Goal: Task Accomplishment & Management: Complete application form

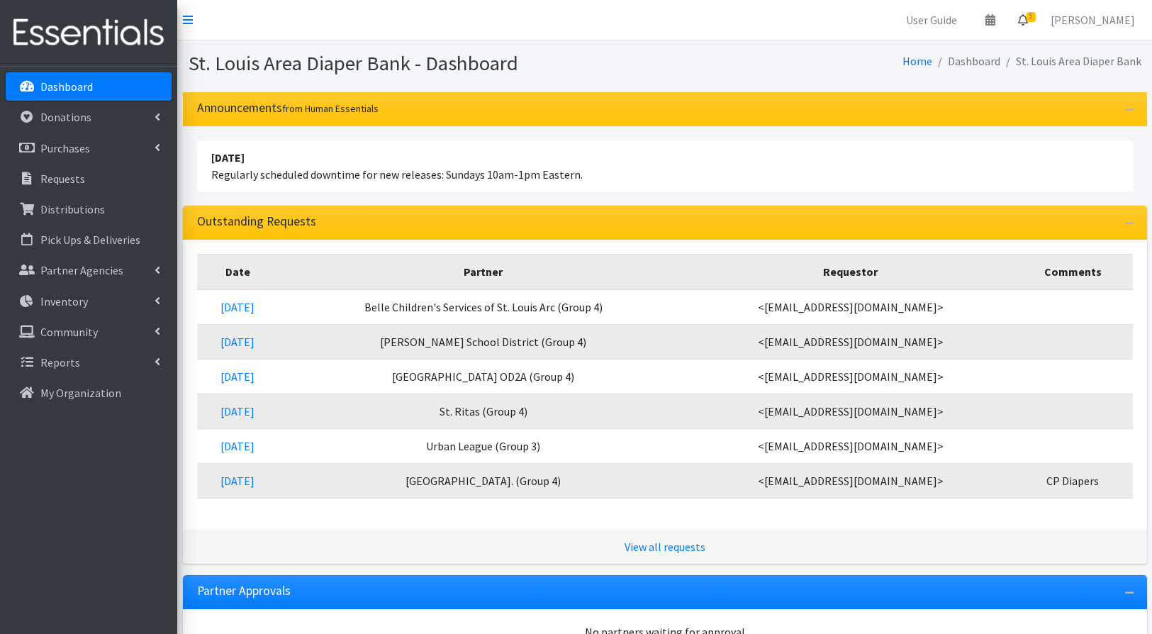
click at [1028, 21] on icon at bounding box center [1023, 19] width 10 height 11
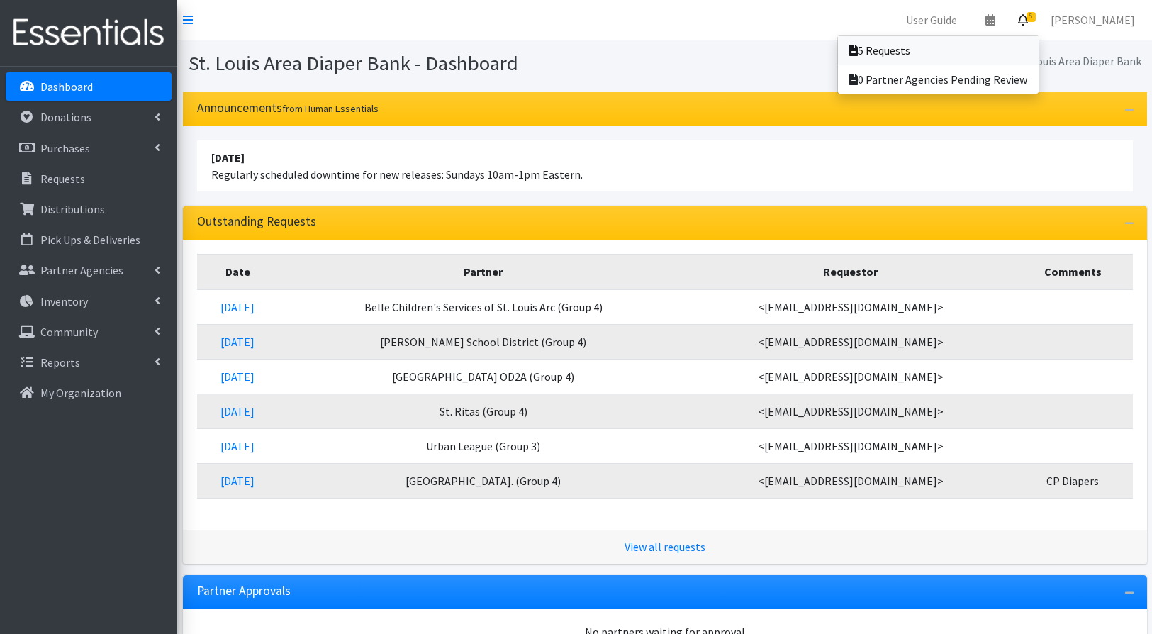
click at [915, 57] on link "5 Requests" at bounding box center [938, 50] width 201 height 28
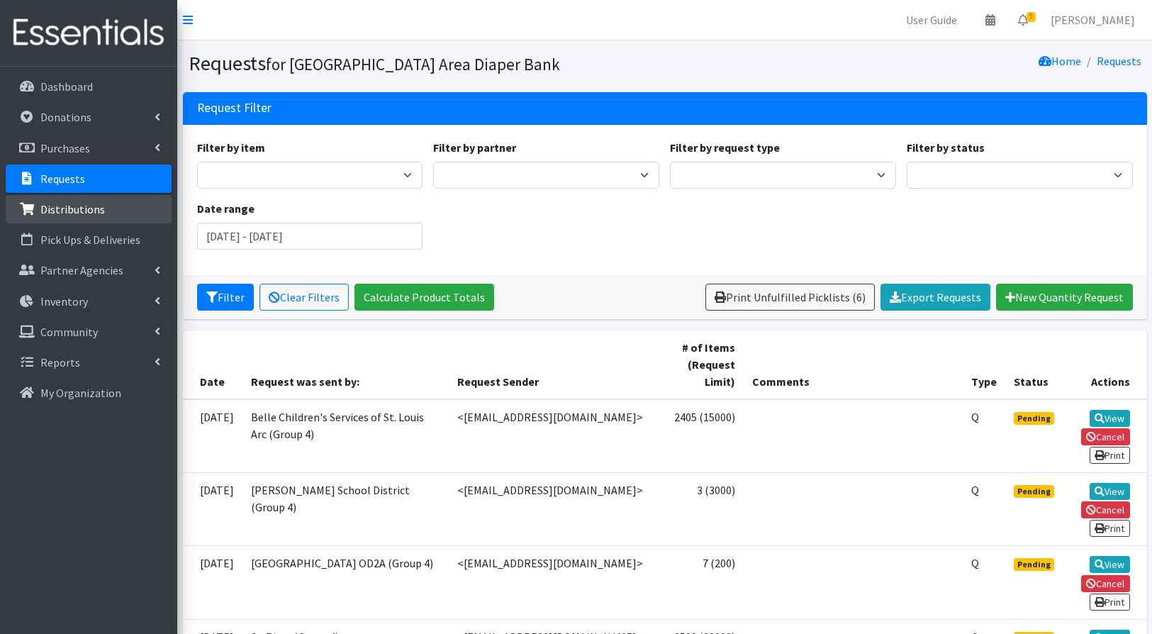
click at [65, 208] on p "Distributions" at bounding box center [72, 209] width 65 height 14
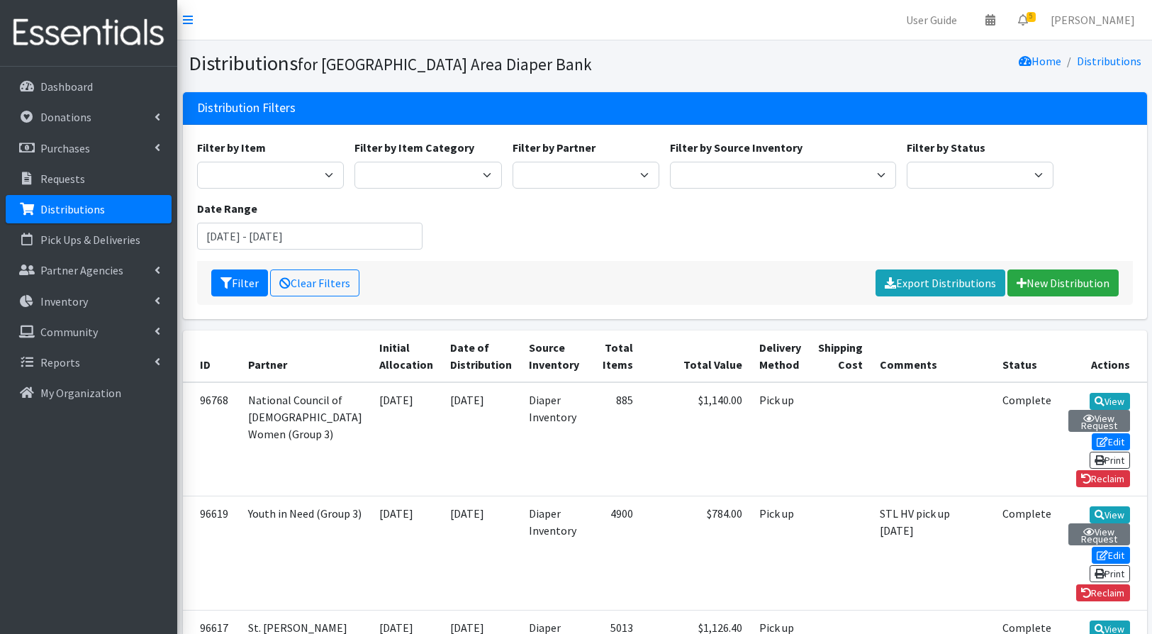
click at [727, 204] on div "Filter by Item Adult Briefs (Large/X-Large) Adult Briefs (Medium/Large) Adult B…" at bounding box center [664, 200] width 947 height 122
click at [1059, 286] on link "New Distribution" at bounding box center [1063, 282] width 111 height 27
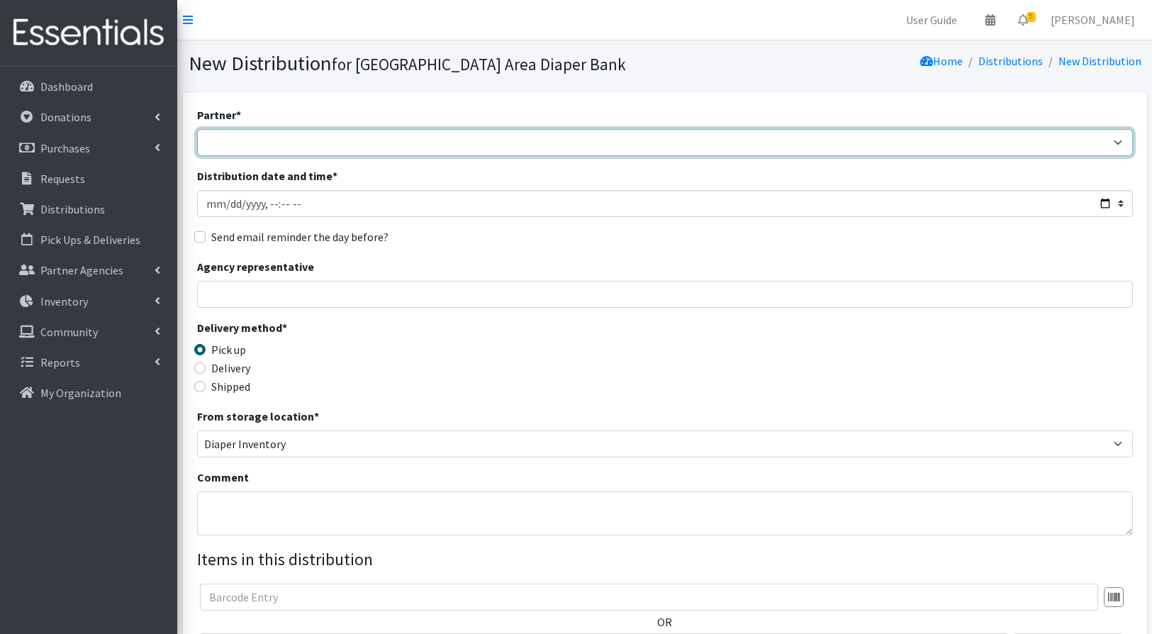
click at [295, 135] on select "Affinia Healthcare (Group 2) [PERSON_NAME] (Group 1) Assistance League of St. L…" at bounding box center [665, 142] width 936 height 27
select select "122"
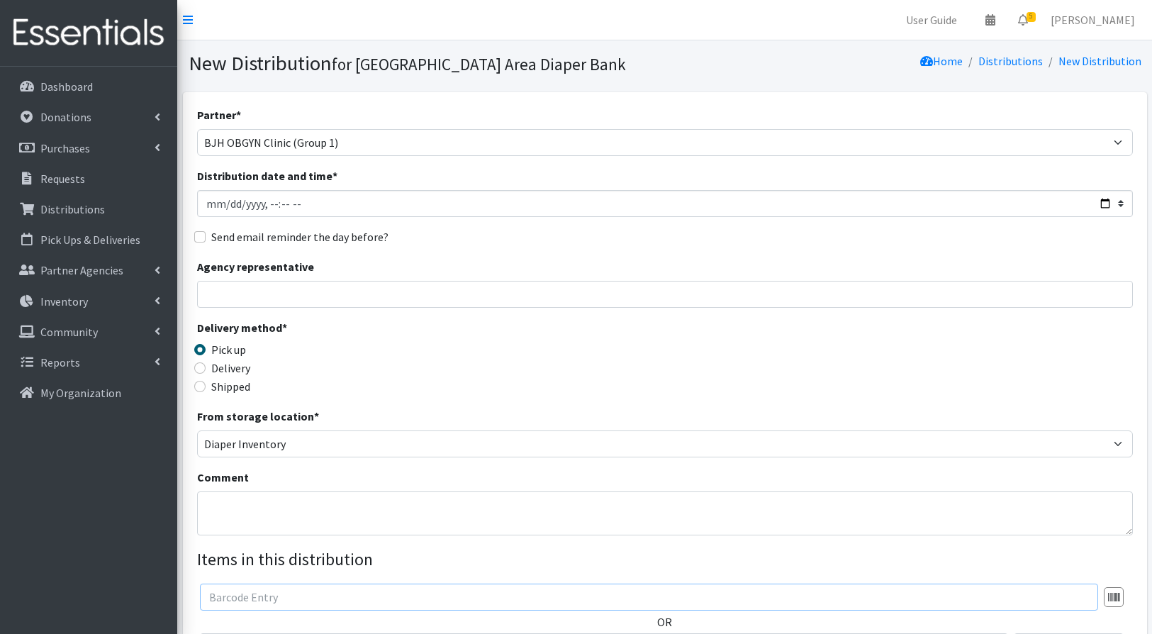
click at [439, 599] on input "text" at bounding box center [649, 597] width 898 height 27
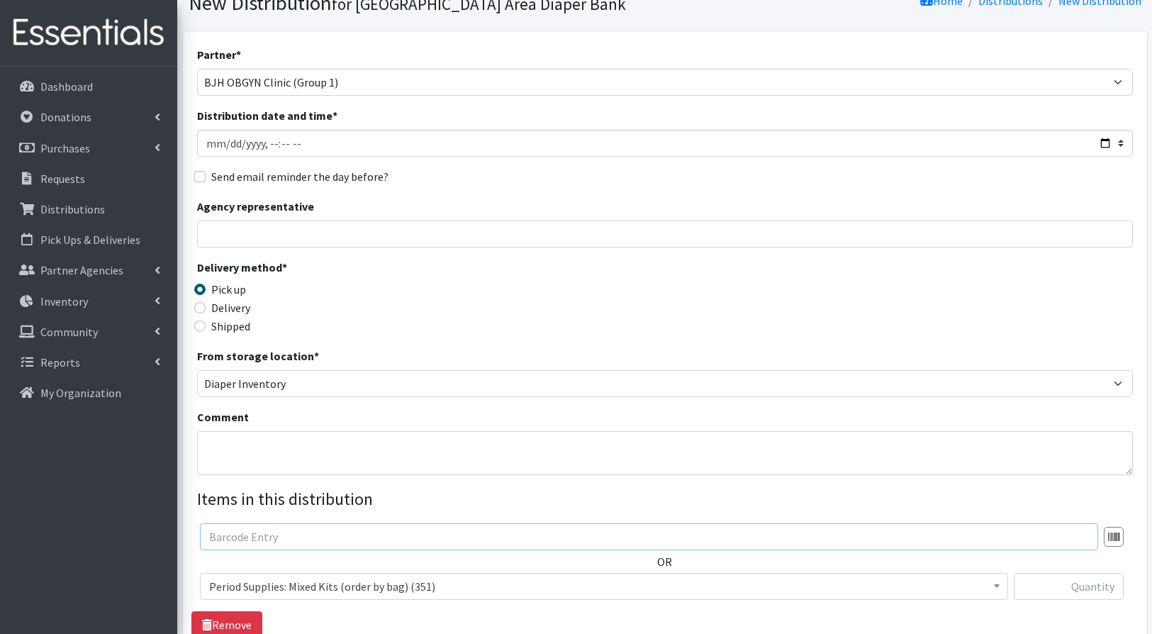
scroll to position [204, 0]
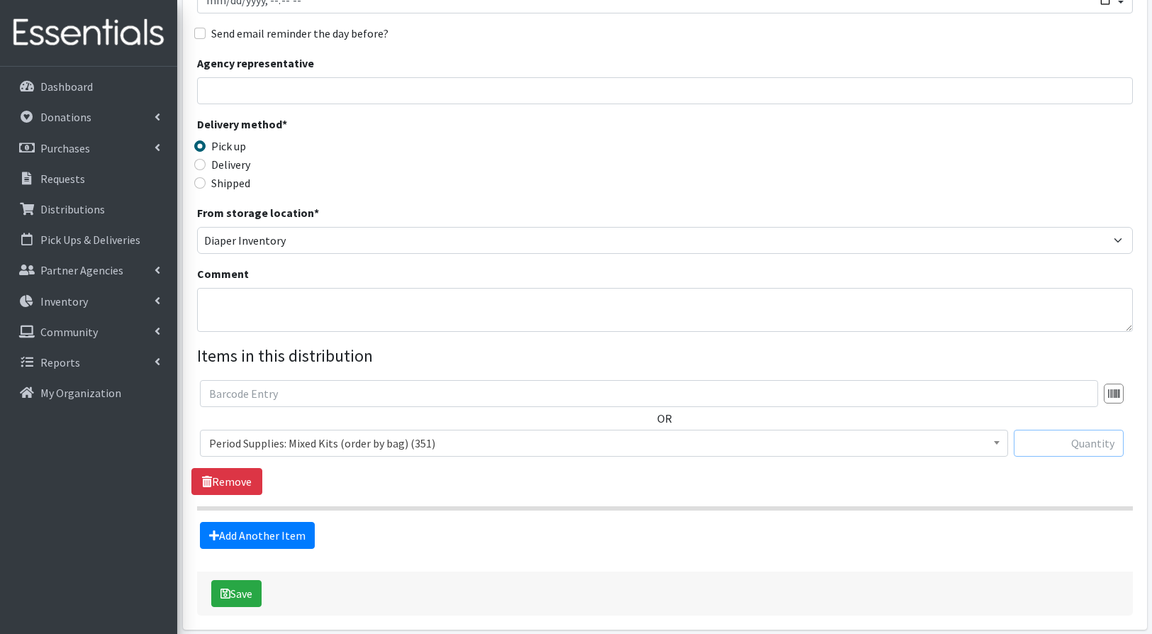
click at [1071, 447] on input "text" at bounding box center [1069, 443] width 110 height 27
type input "150"
click at [703, 442] on span "Period Supplies: Mixed Kits (order by bag) (351)" at bounding box center [604, 443] width 790 height 20
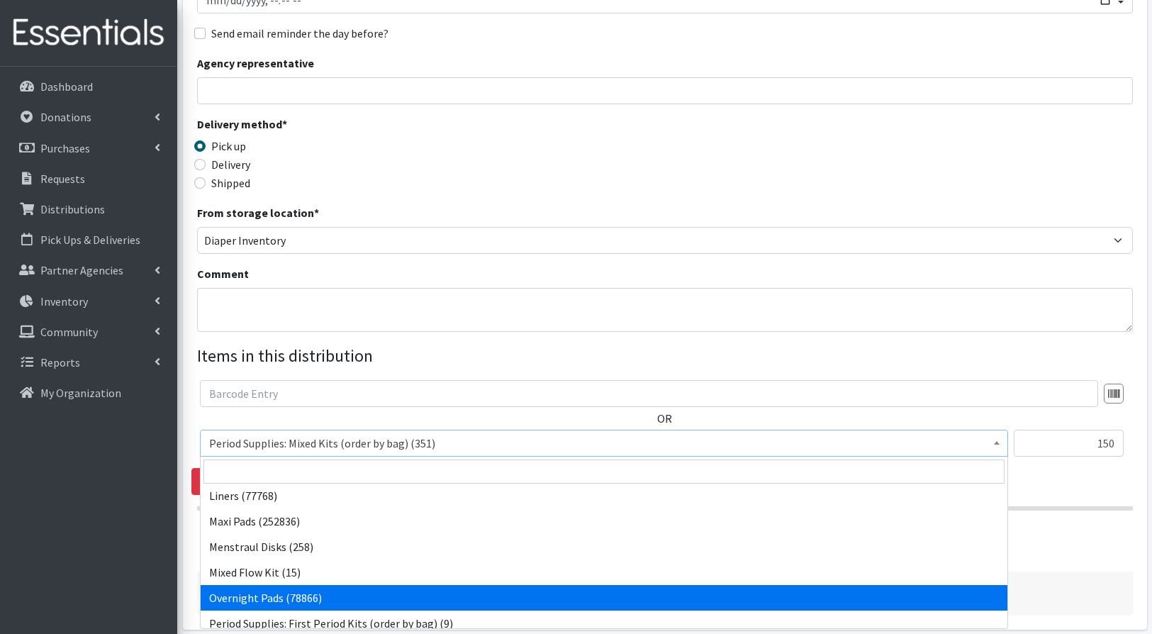
scroll to position [377, 0]
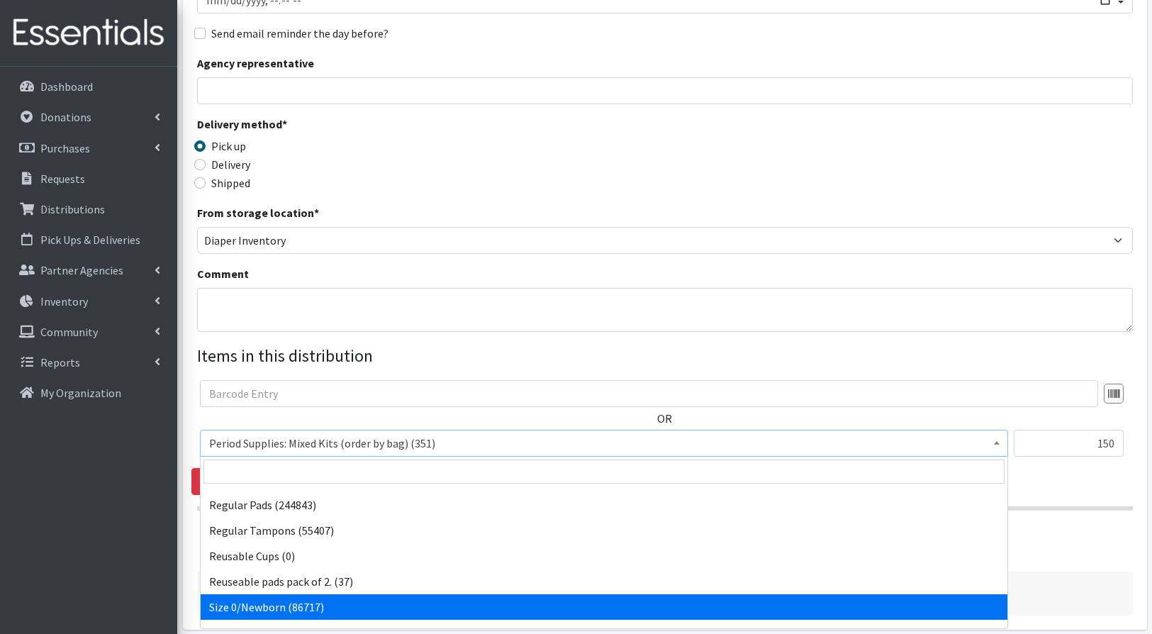
select select "1095"
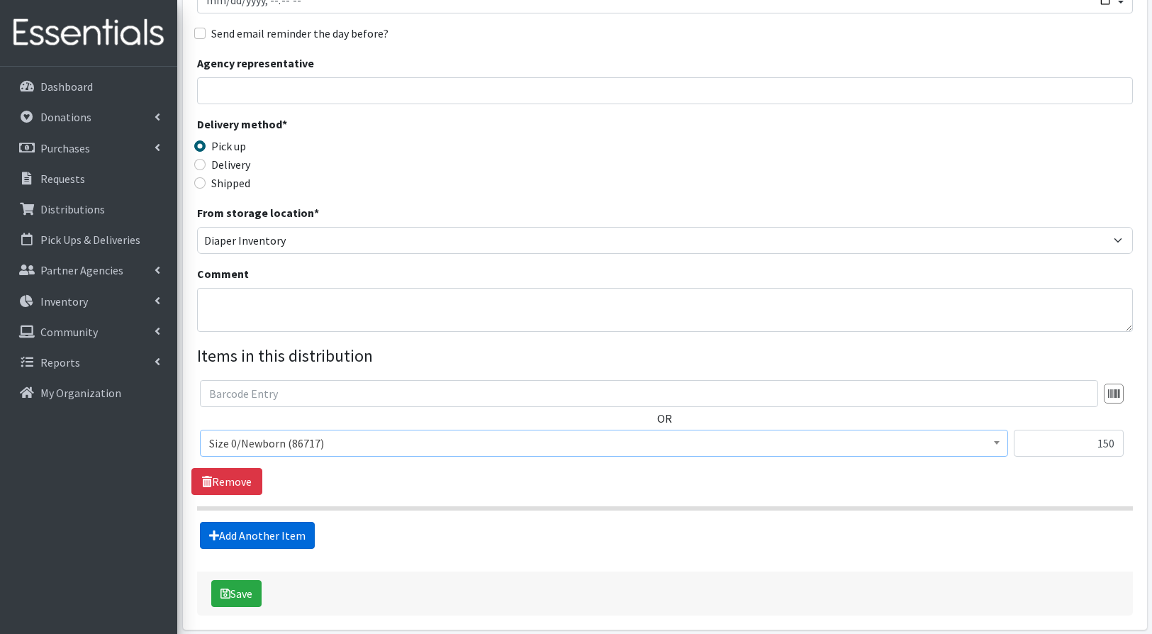
click at [294, 537] on link "Add Another Item" at bounding box center [257, 535] width 115 height 27
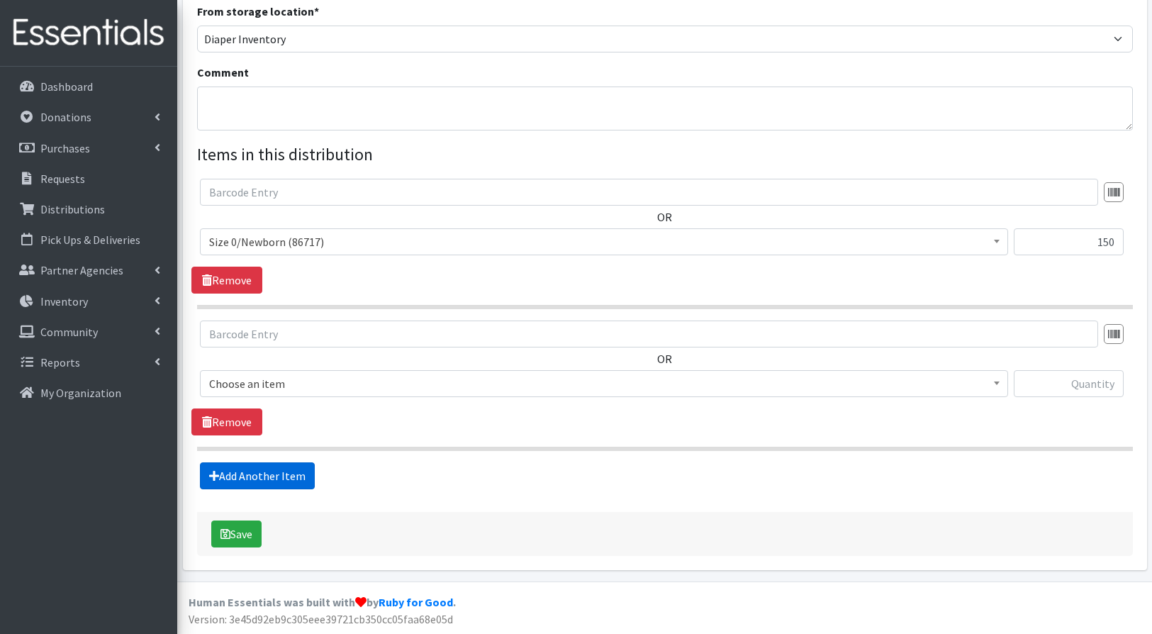
scroll to position [406, 0]
click at [299, 385] on span "Period Supplies: Mixed Kits (order by bag) (351)" at bounding box center [604, 383] width 790 height 20
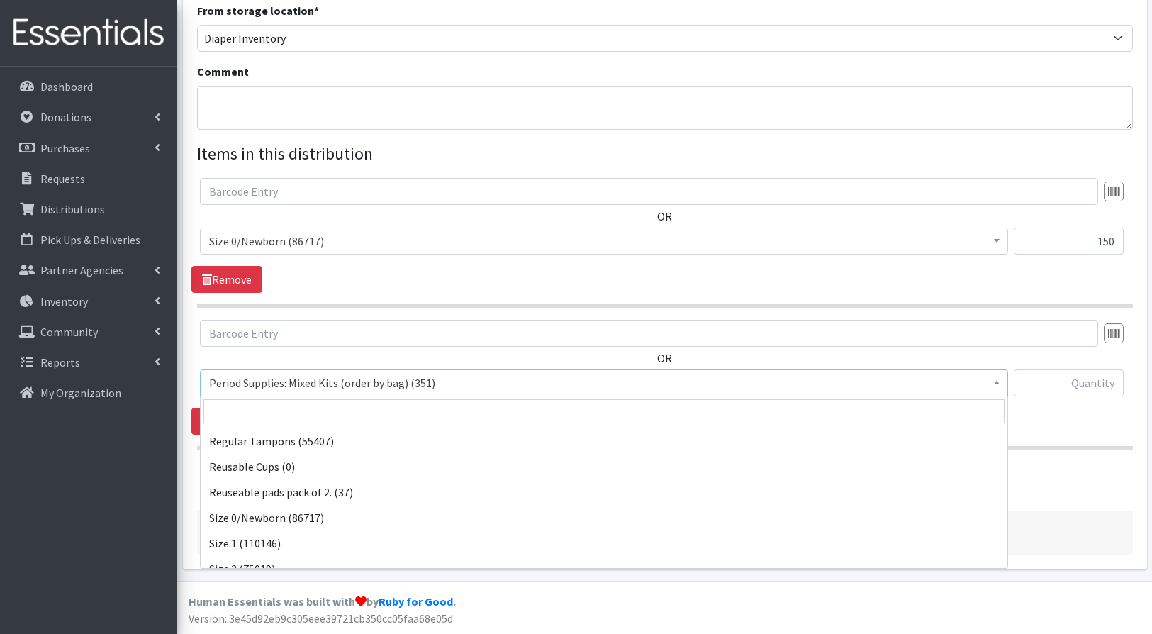
scroll to position [416, 0]
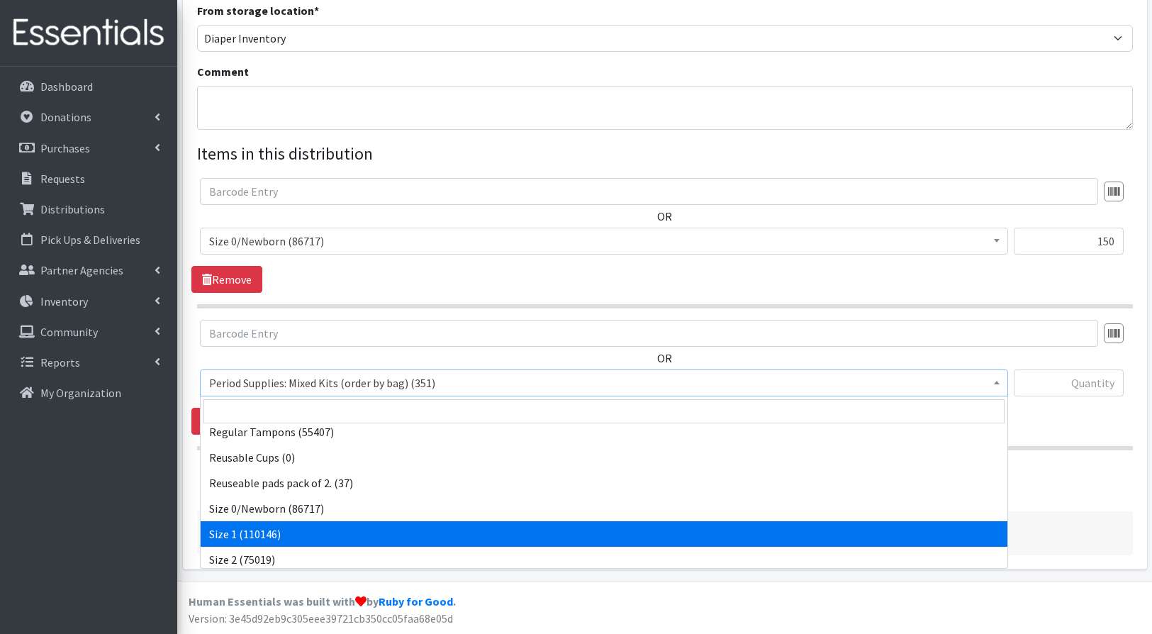
select select "1090"
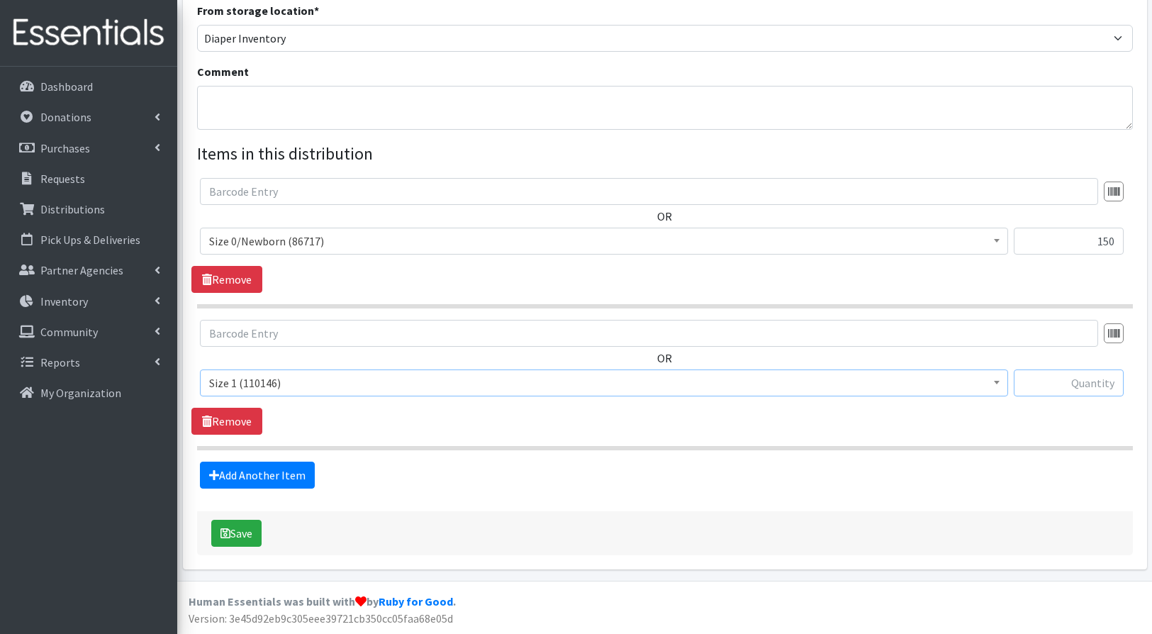
click at [1099, 386] on input "text" at bounding box center [1069, 382] width 110 height 27
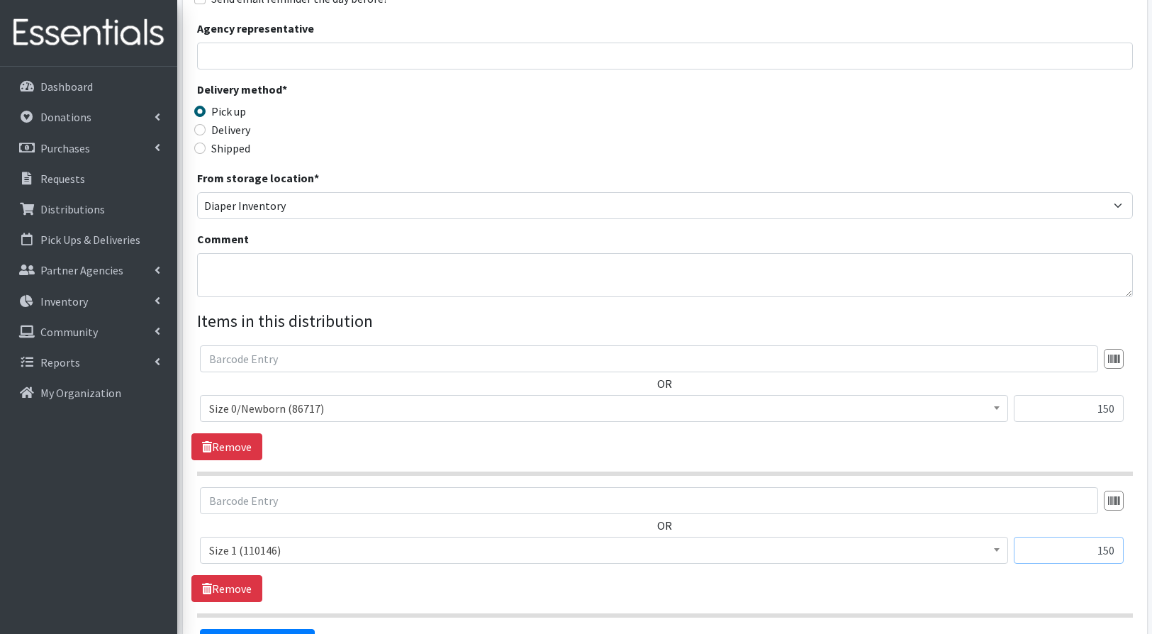
type input "150"
click at [286, 269] on textarea "Comment" at bounding box center [665, 275] width 936 height 44
click at [209, 268] on textarea "Order for Doula Educational Workshop (10/4)" at bounding box center [665, 275] width 936 height 44
click at [495, 267] on textarea "Special order for Doula Educational Workshop (10/4)" at bounding box center [665, 275] width 936 height 44
click at [211, 265] on textarea "Special order for Doula Educational Workshop (10/4)" at bounding box center [665, 275] width 936 height 44
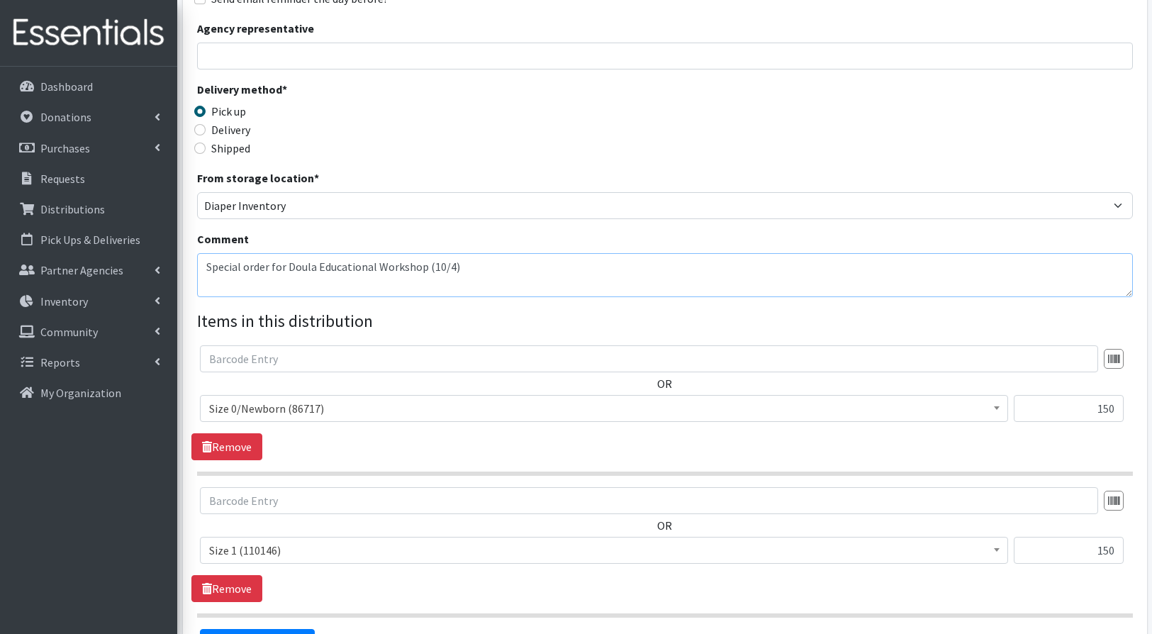
click at [489, 265] on textarea "Special order for Doula Educational Workshop (10/4)" at bounding box center [665, 275] width 936 height 44
click at [290, 267] on textarea "Special order for Doula Educational Workshop (10/4)" at bounding box center [665, 275] width 936 height 44
click at [489, 271] on textarea "Special order for BJC Doula Educational Workshop (10/4)" at bounding box center [665, 275] width 936 height 44
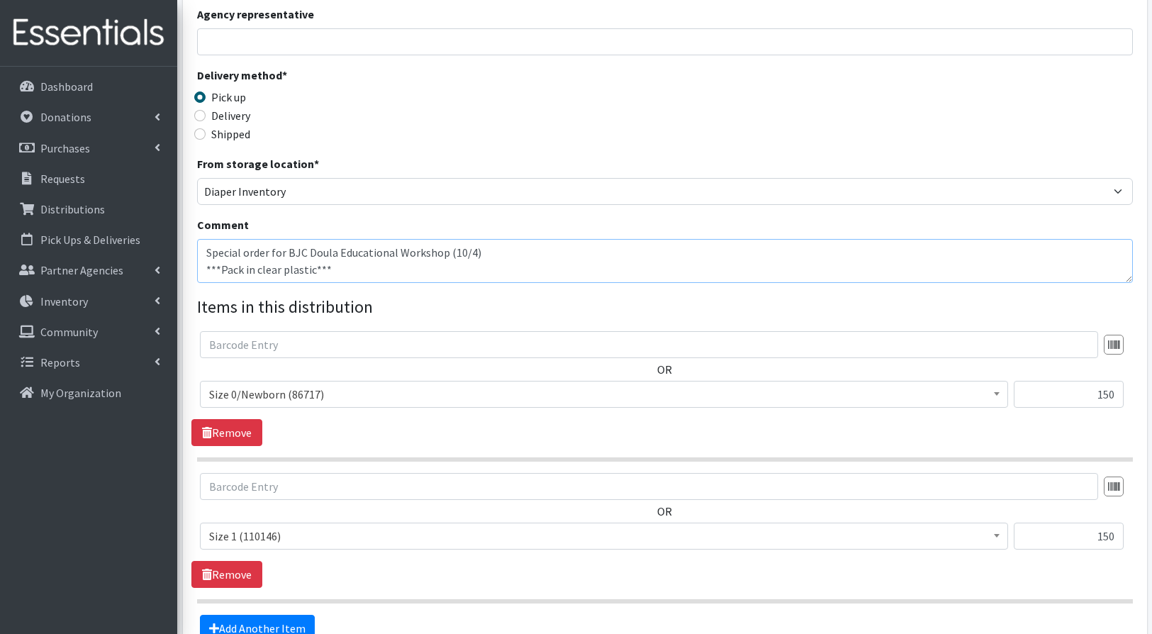
scroll to position [406, 0]
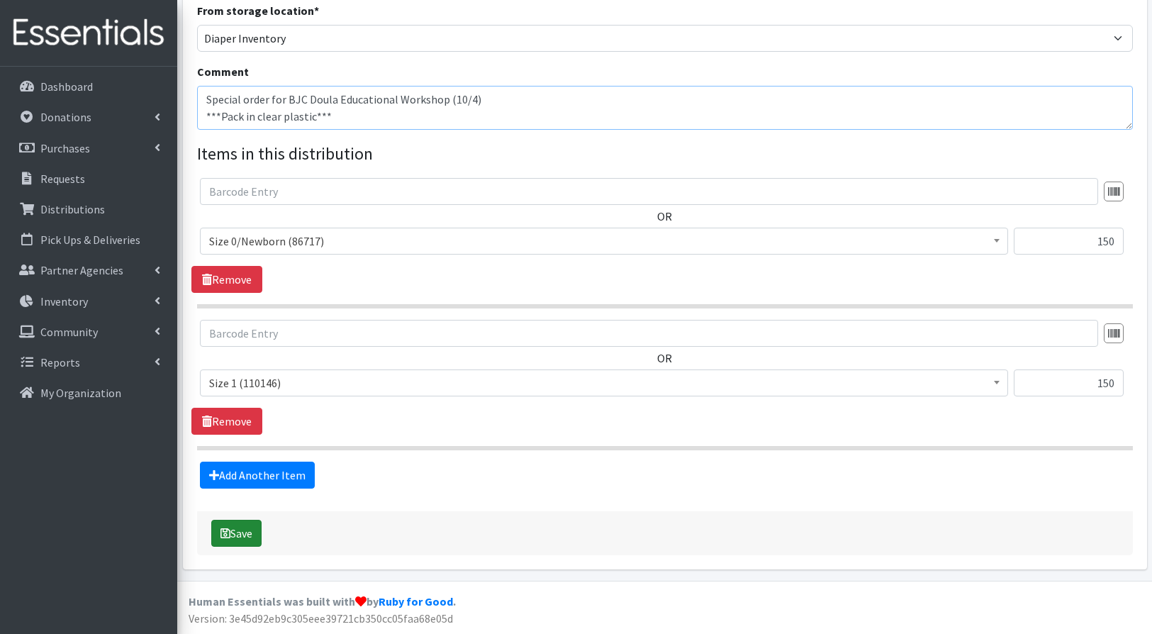
type textarea "Special order for BJC Doula Educational Workshop (10/4) ***Pack in clear plasti…"
click at [250, 532] on button "Save" at bounding box center [236, 533] width 50 height 27
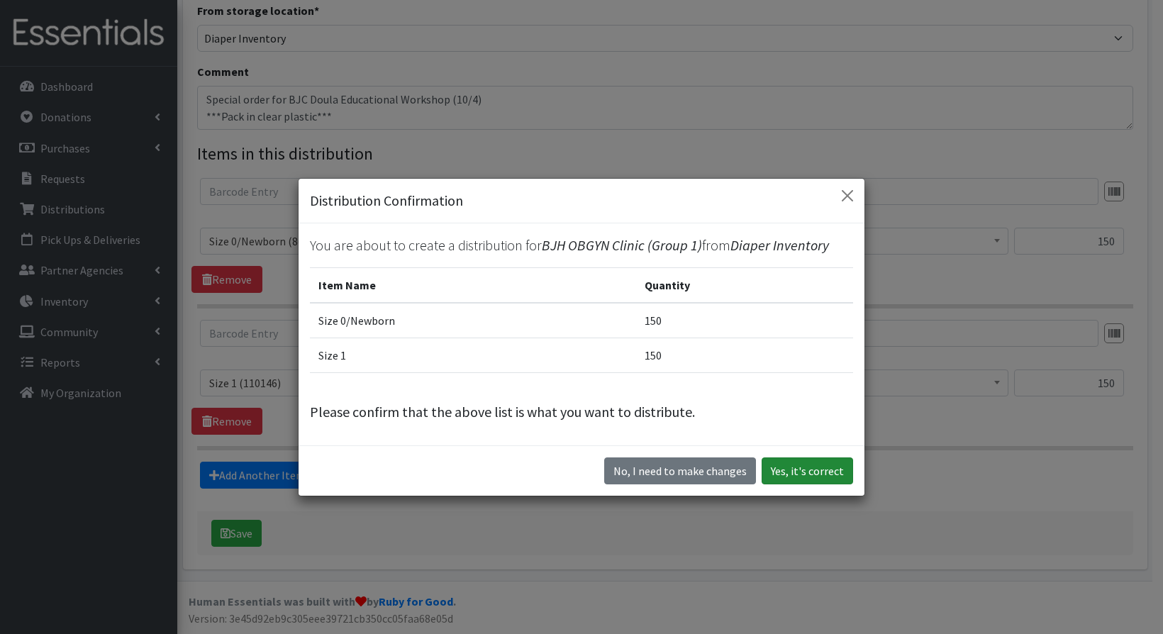
click at [812, 469] on button "Yes, it's correct" at bounding box center [807, 470] width 91 height 27
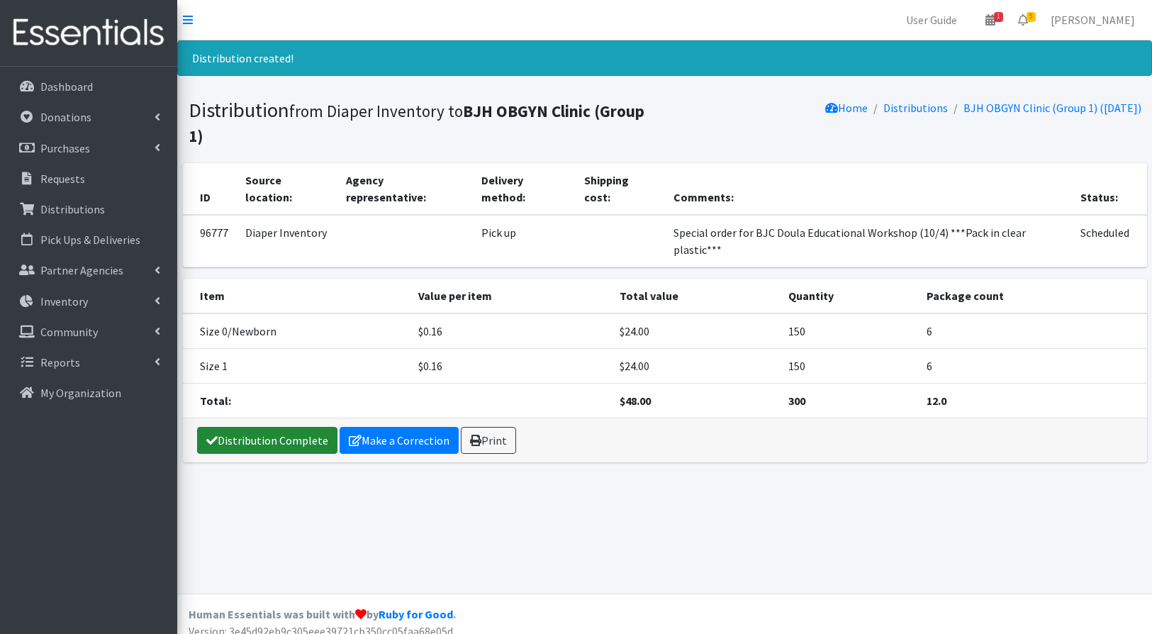
click at [299, 427] on link "Distribution Complete" at bounding box center [267, 440] width 140 height 27
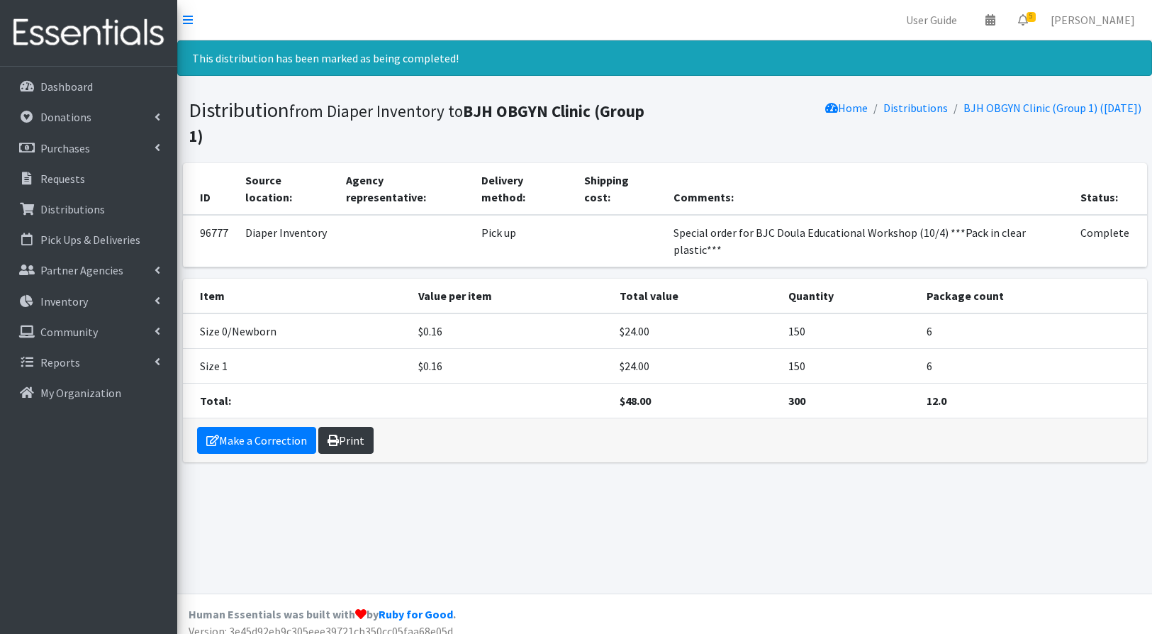
click at [352, 427] on link "Print" at bounding box center [345, 440] width 55 height 27
click at [92, 273] on p "Partner Agencies" at bounding box center [81, 270] width 83 height 14
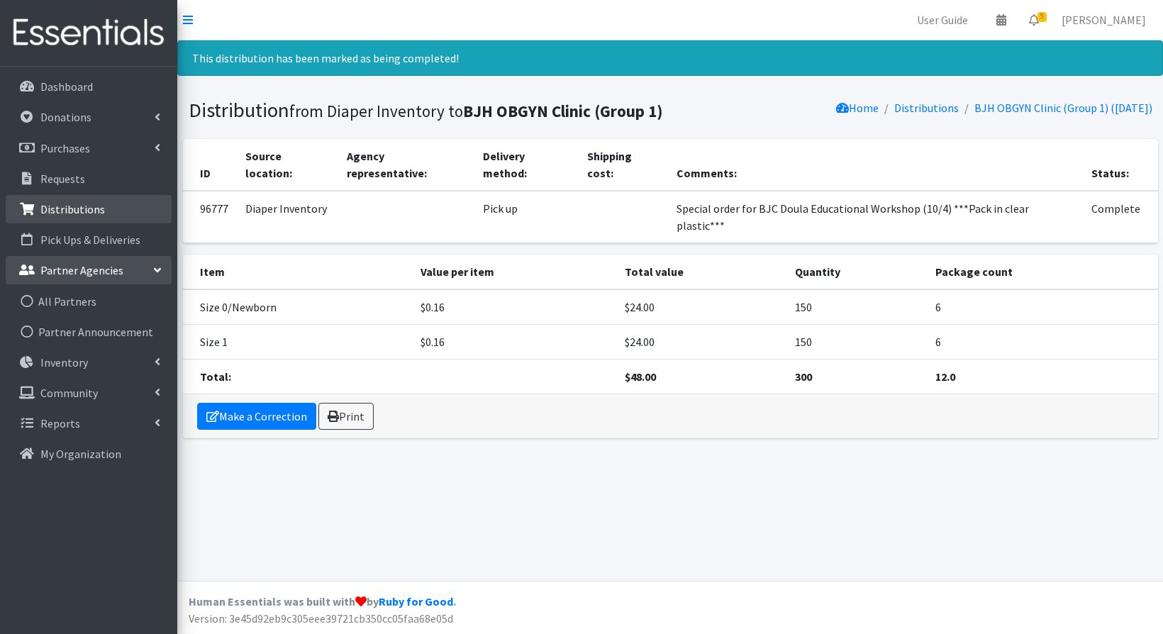
click at [91, 204] on p "Distributions" at bounding box center [72, 209] width 65 height 14
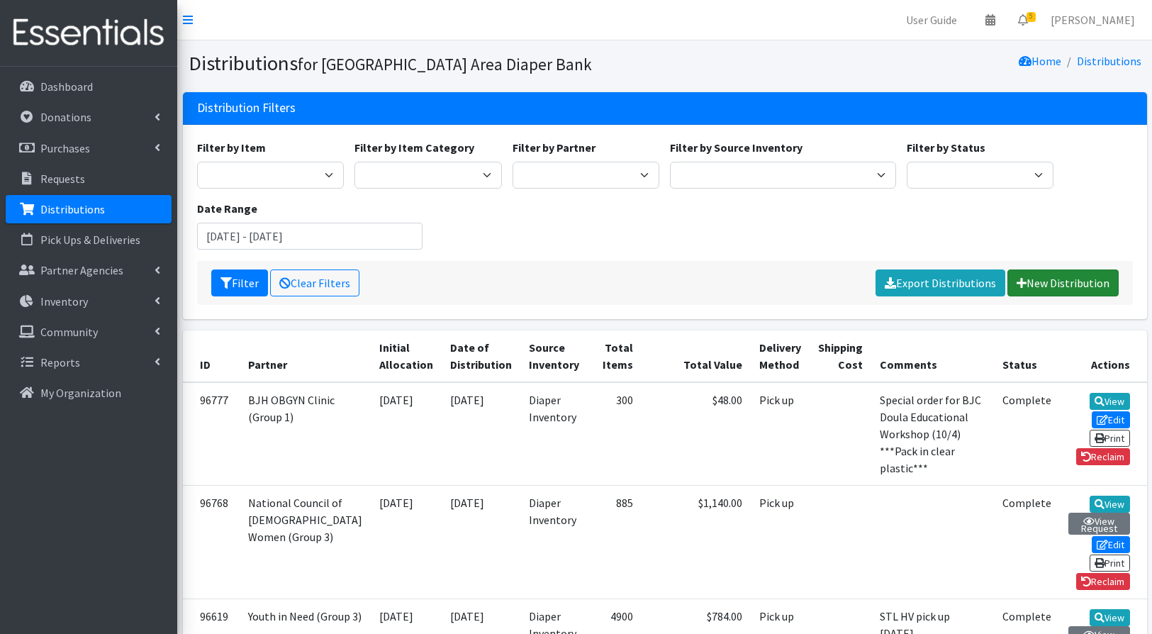
click at [1041, 278] on link "New Distribution" at bounding box center [1063, 282] width 111 height 27
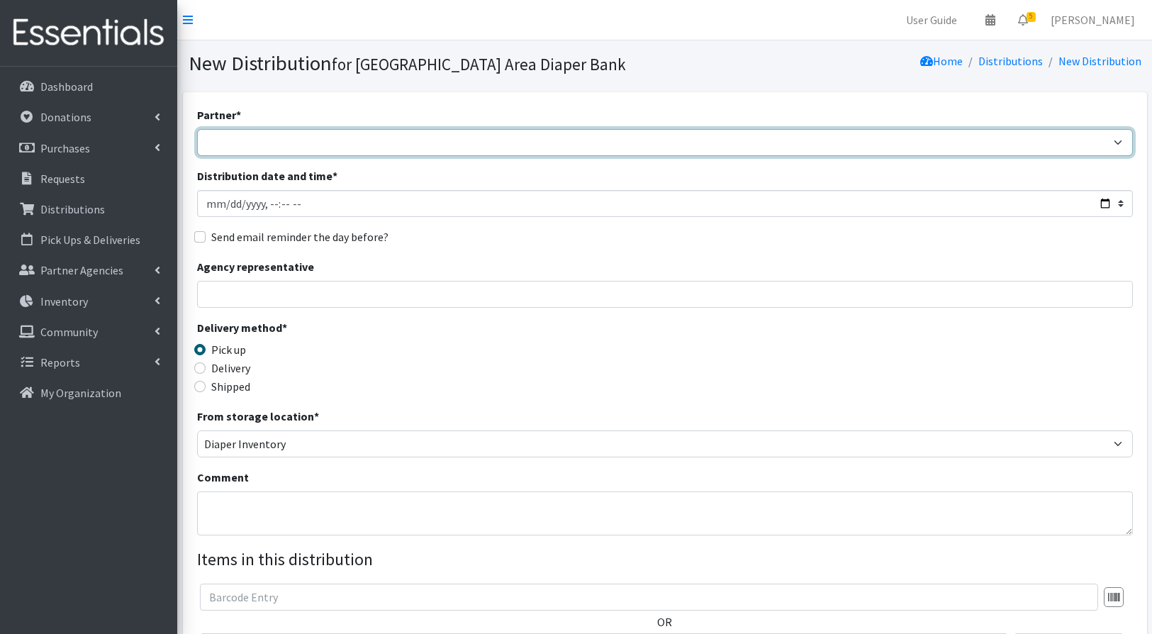
click at [241, 143] on select "Affinia Healthcare (Group 2) [PERSON_NAME] (Group 1) Assistance League of St. L…" at bounding box center [665, 142] width 936 height 27
select select "242"
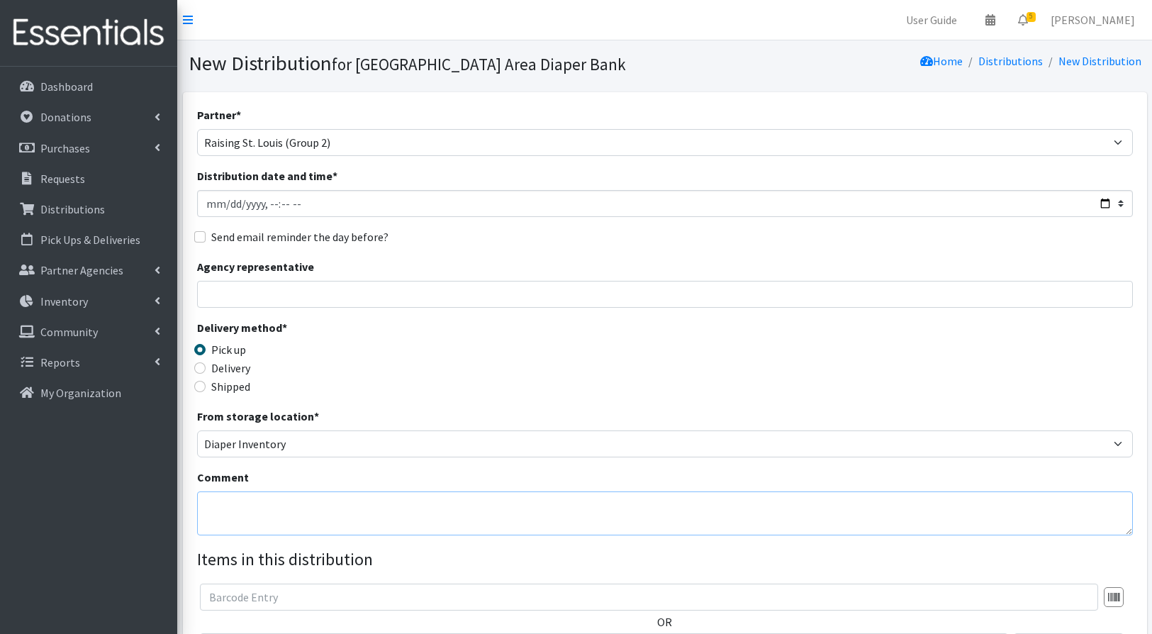
click at [251, 508] on textarea "Comment" at bounding box center [665, 513] width 936 height 44
paste textarea "Special order for BJC Doula Educational Workshop (10/4)"
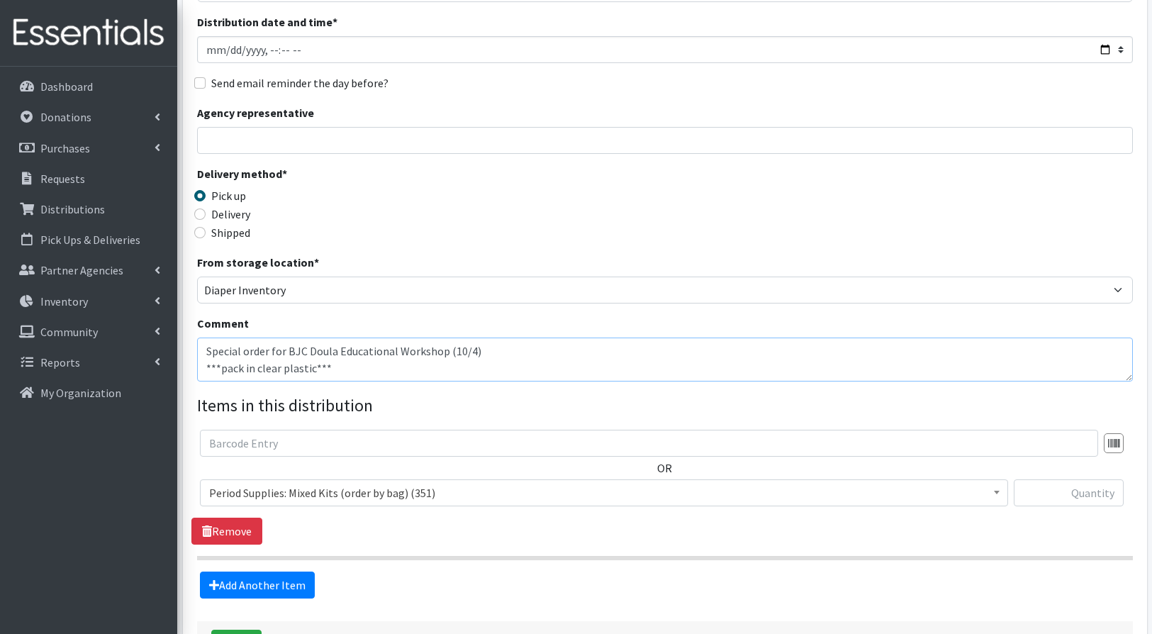
type textarea "Special order for BJC Doula Educational Workshop (10/4) ***pack in clear plasti…"
click at [338, 497] on span "Period Supplies: Mixed Kits (order by bag) (351)" at bounding box center [604, 493] width 790 height 20
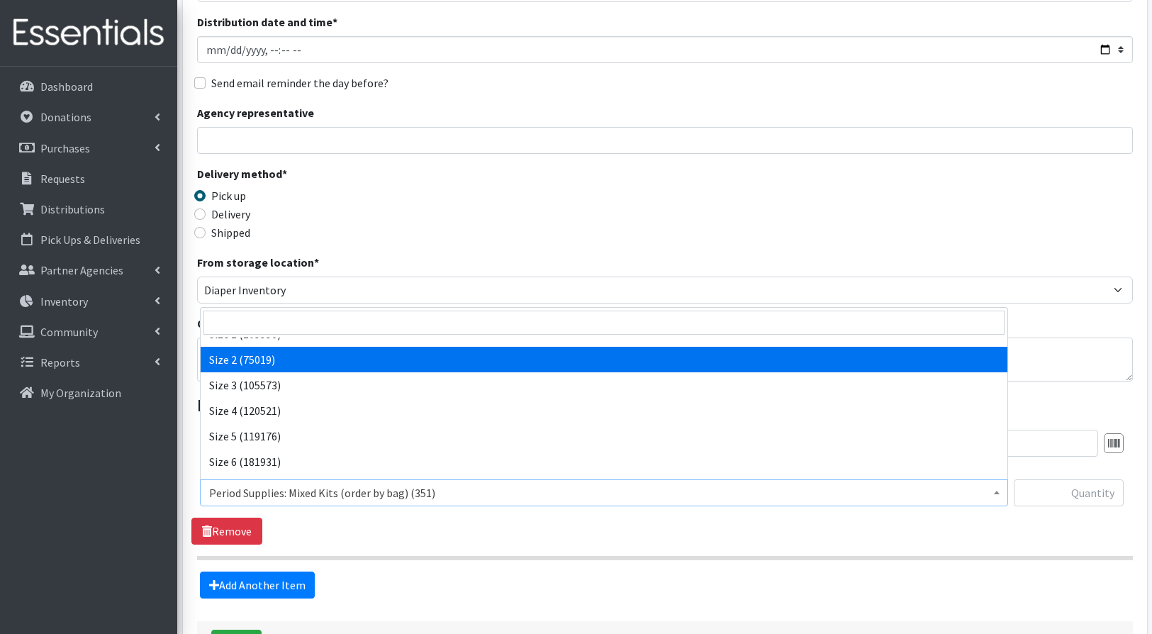
scroll to position [489, 0]
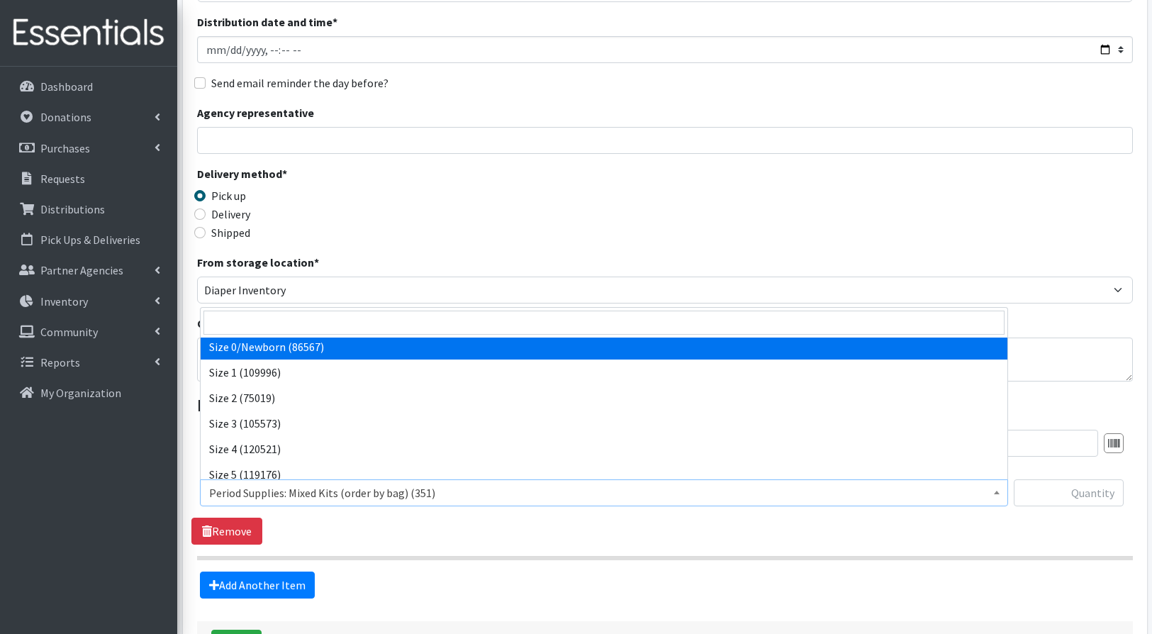
select select "1095"
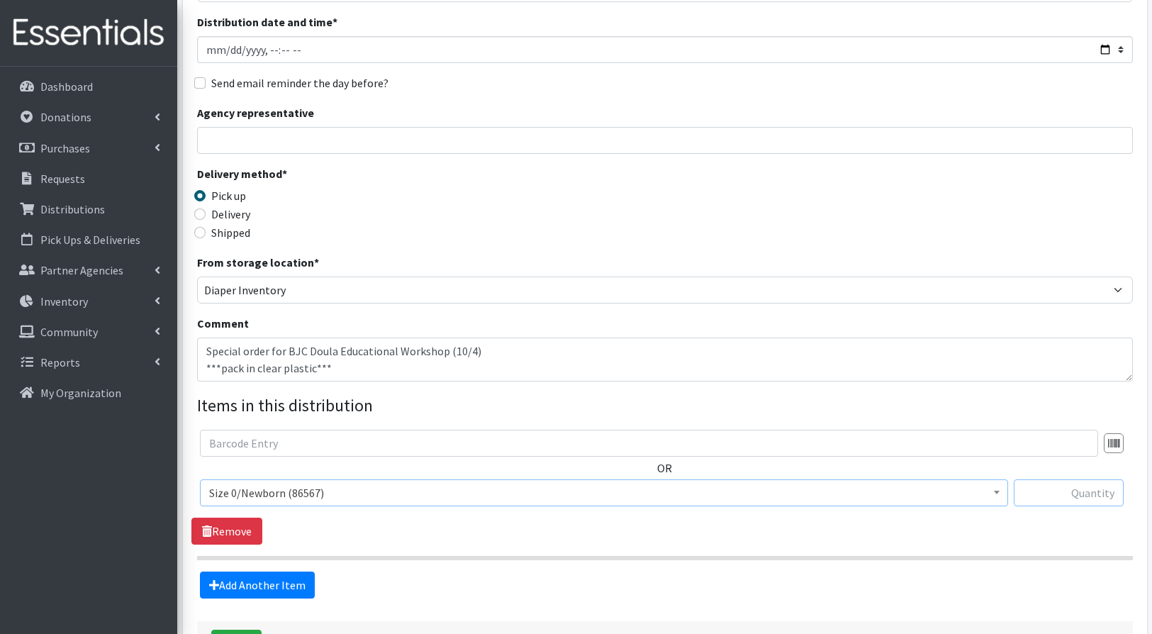
click at [1084, 496] on input "text" at bounding box center [1069, 492] width 110 height 27
type input "150"
click at [267, 582] on link "Add Another Item" at bounding box center [257, 585] width 115 height 27
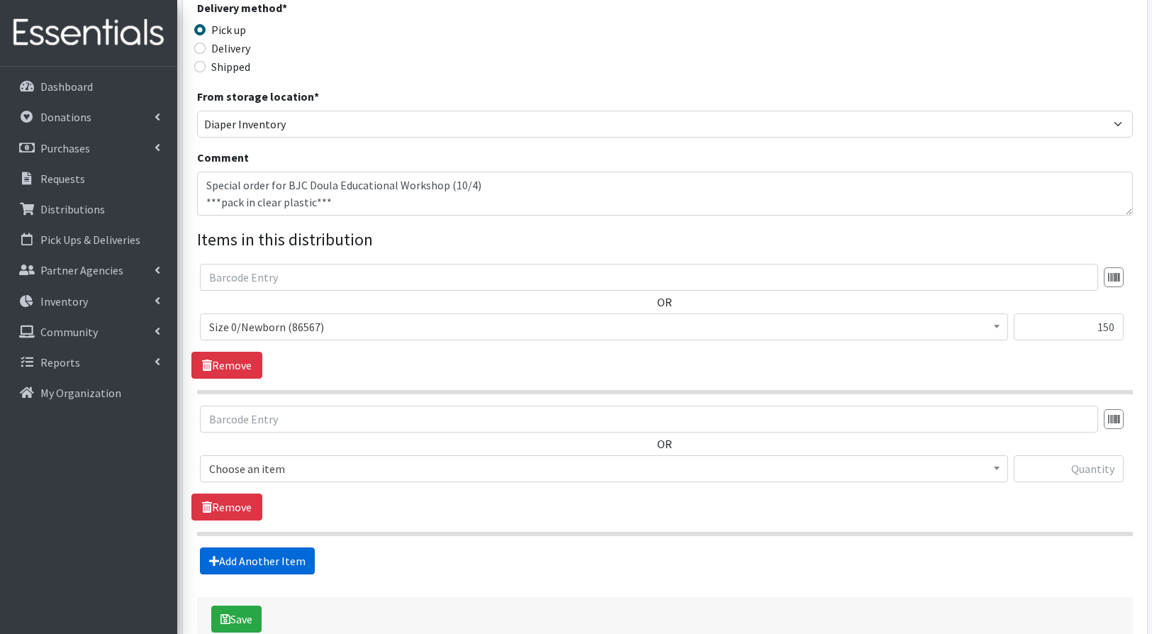
scroll to position [406, 0]
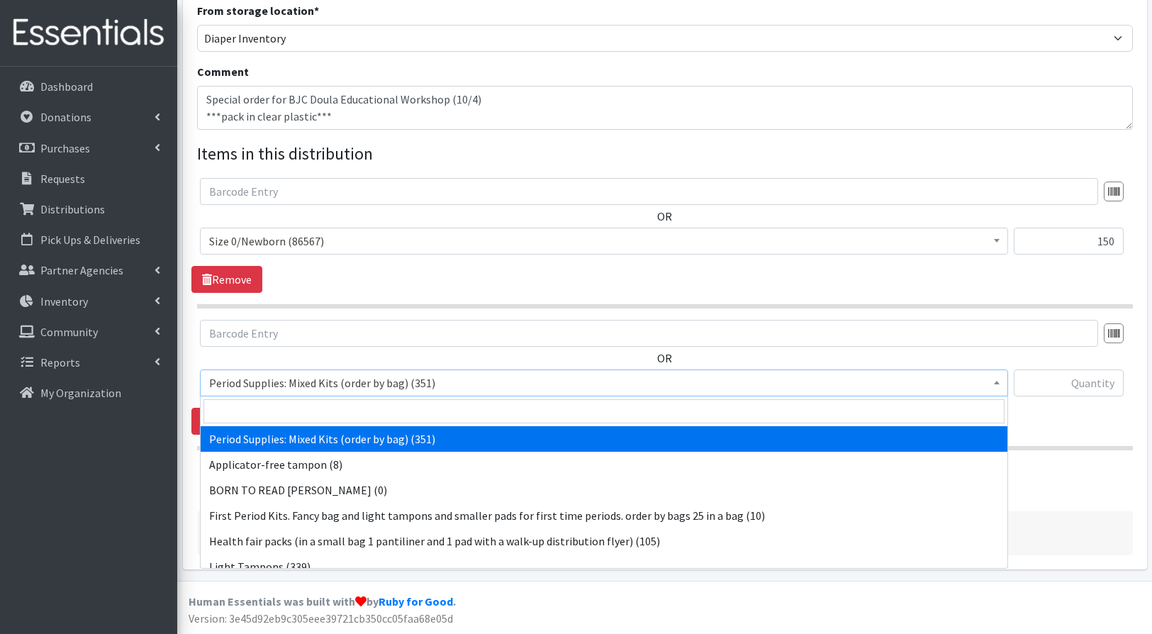
click at [262, 389] on span "Period Supplies: Mixed Kits (order by bag) (351)" at bounding box center [604, 383] width 790 height 20
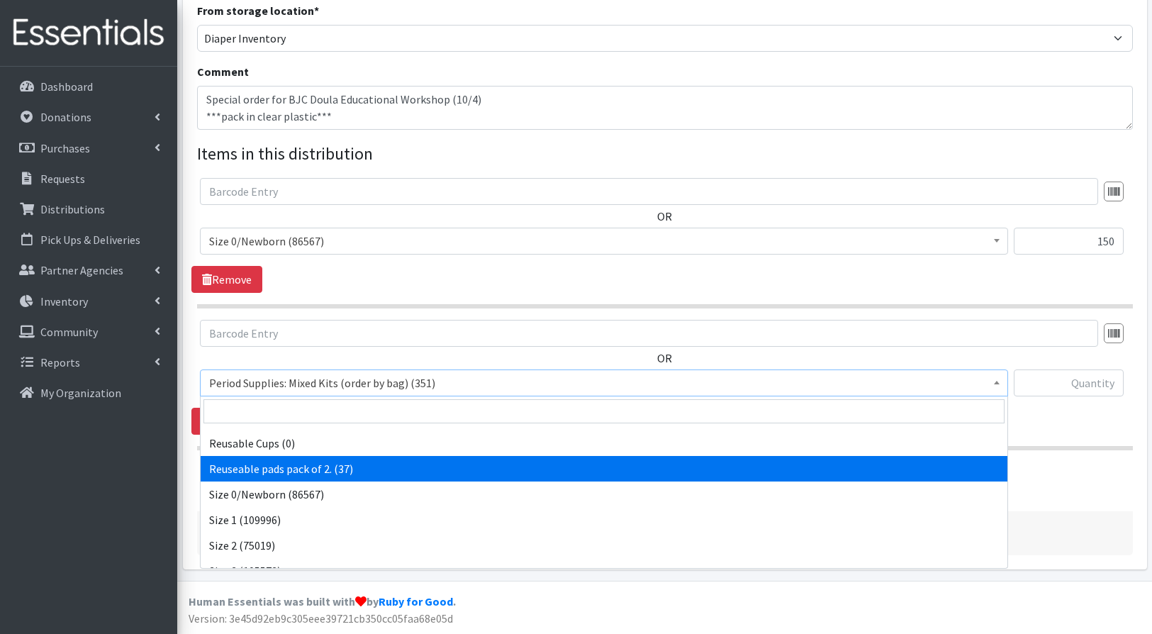
scroll to position [498, 0]
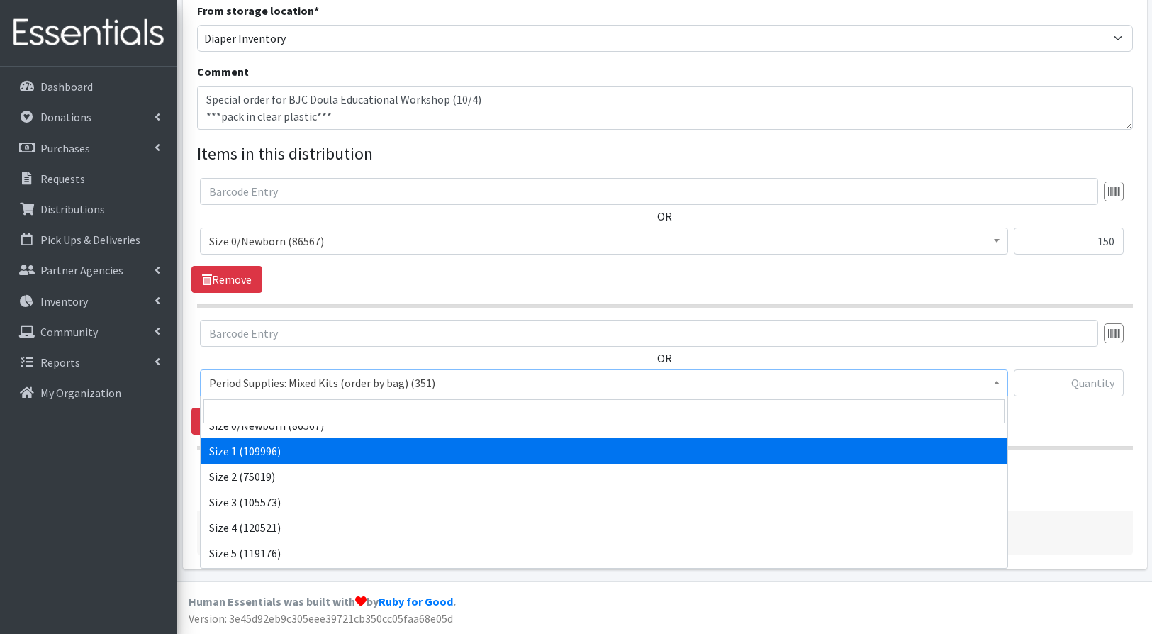
select select "1090"
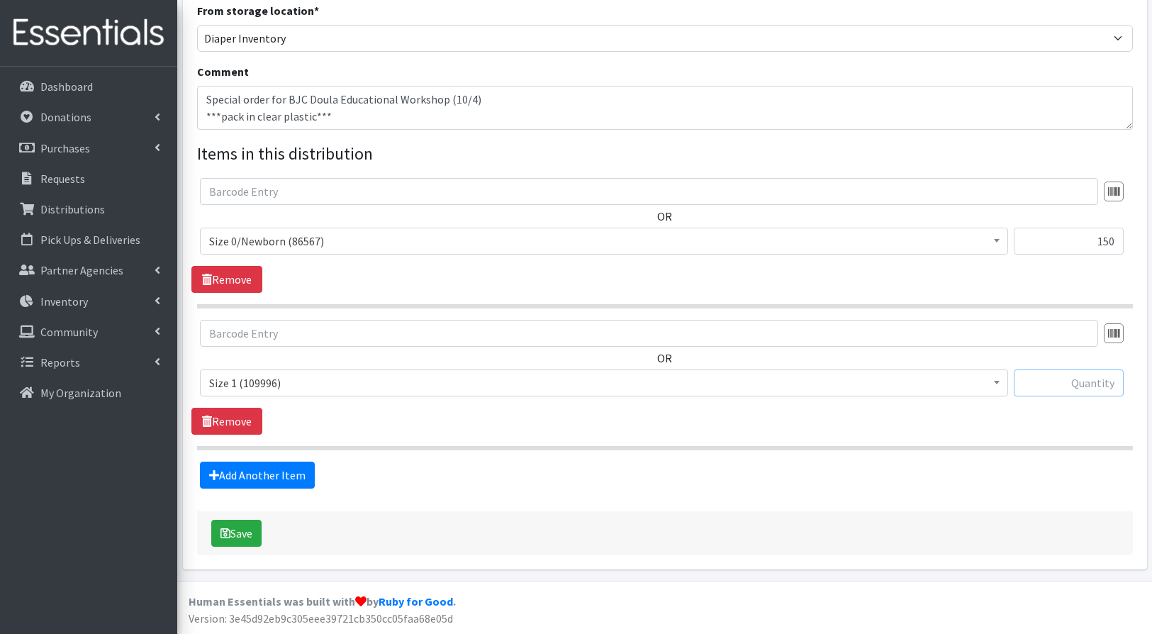
click at [1069, 379] on input "text" at bounding box center [1069, 382] width 110 height 27
type input "150"
click at [241, 532] on button "Save" at bounding box center [236, 533] width 50 height 27
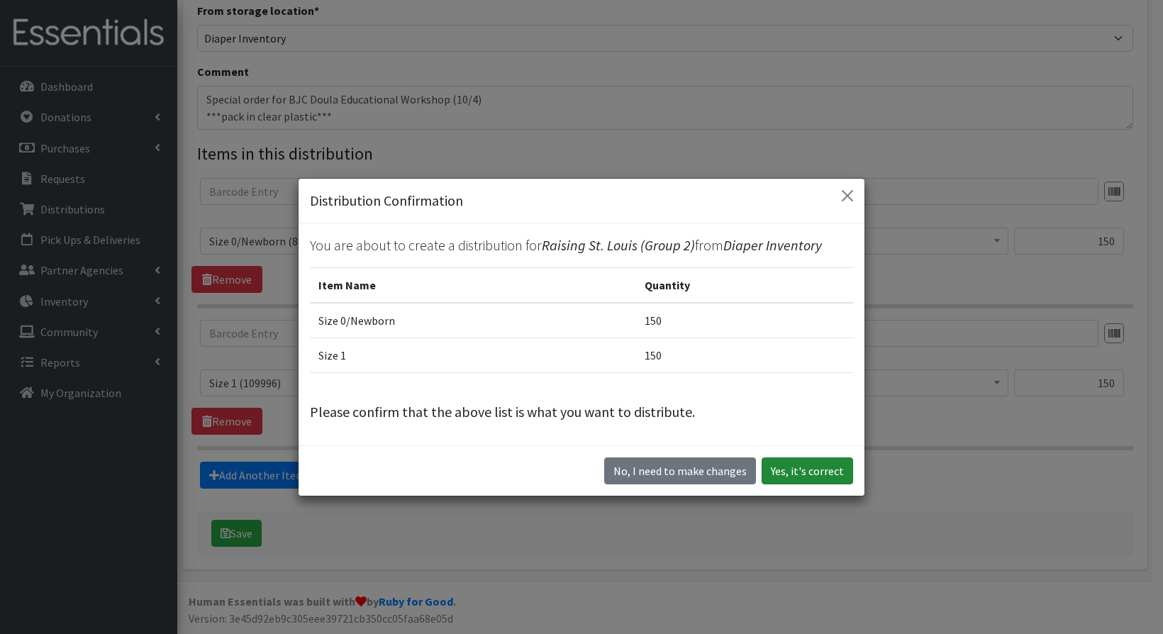
click at [803, 471] on button "Yes, it's correct" at bounding box center [807, 470] width 91 height 27
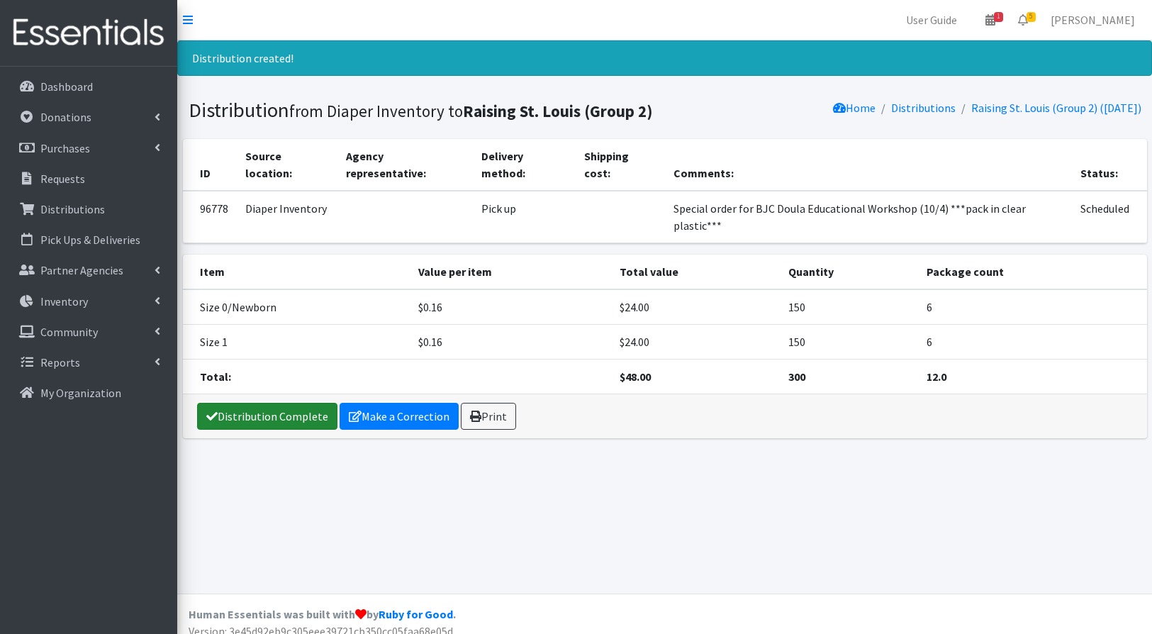
click at [264, 403] on link "Distribution Complete" at bounding box center [267, 416] width 140 height 27
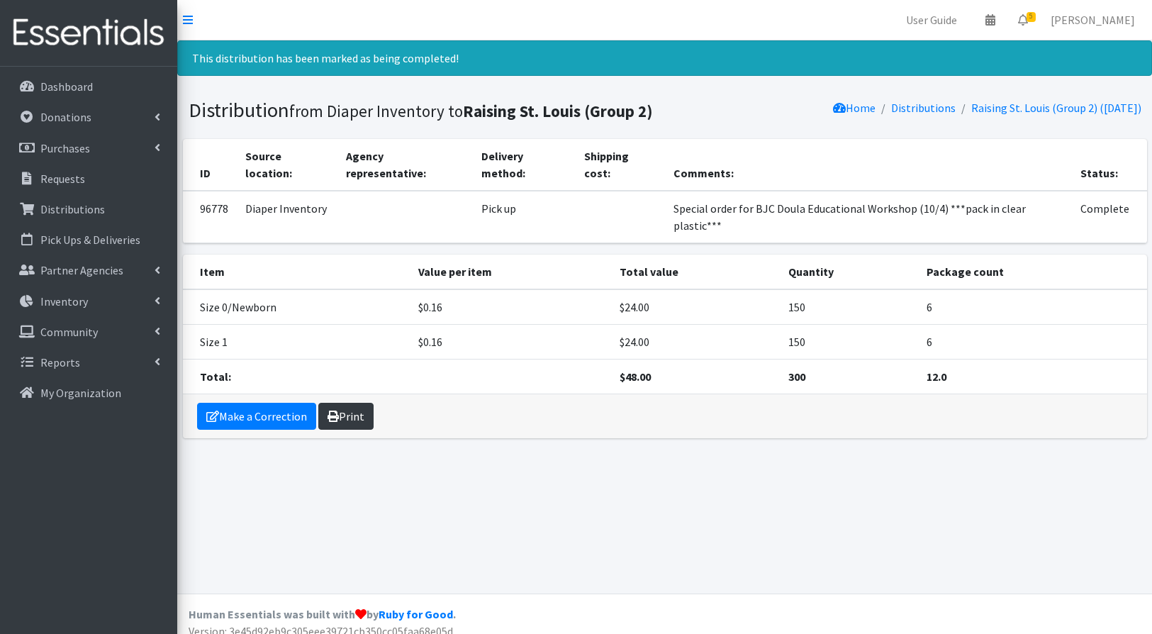
click at [345, 403] on link "Print" at bounding box center [345, 416] width 55 height 27
